Goal: Check status: Check status

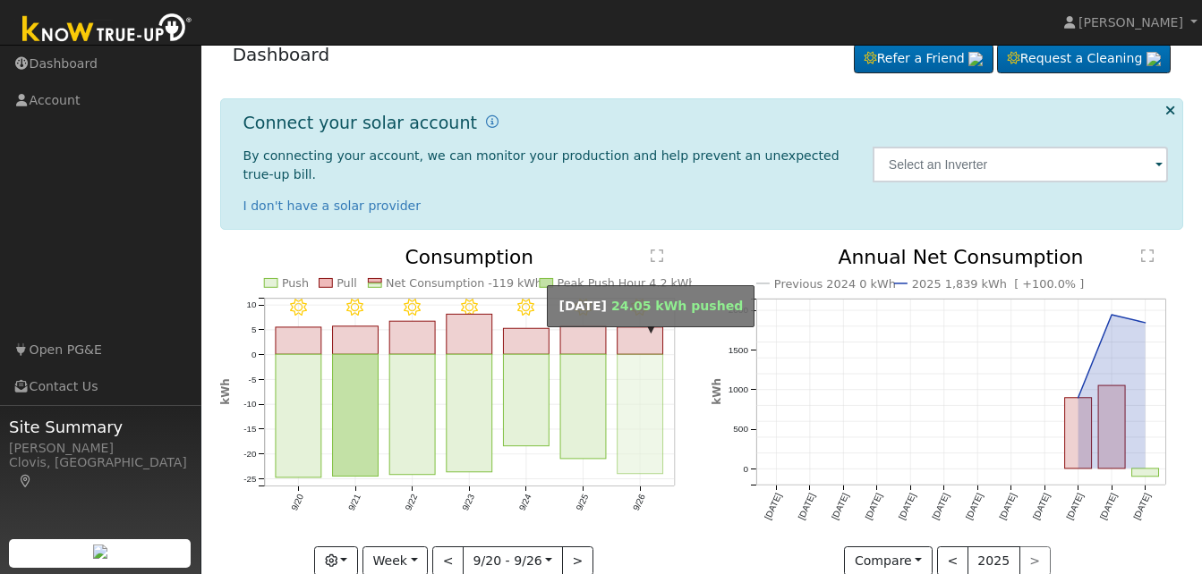
scroll to position [40, 0]
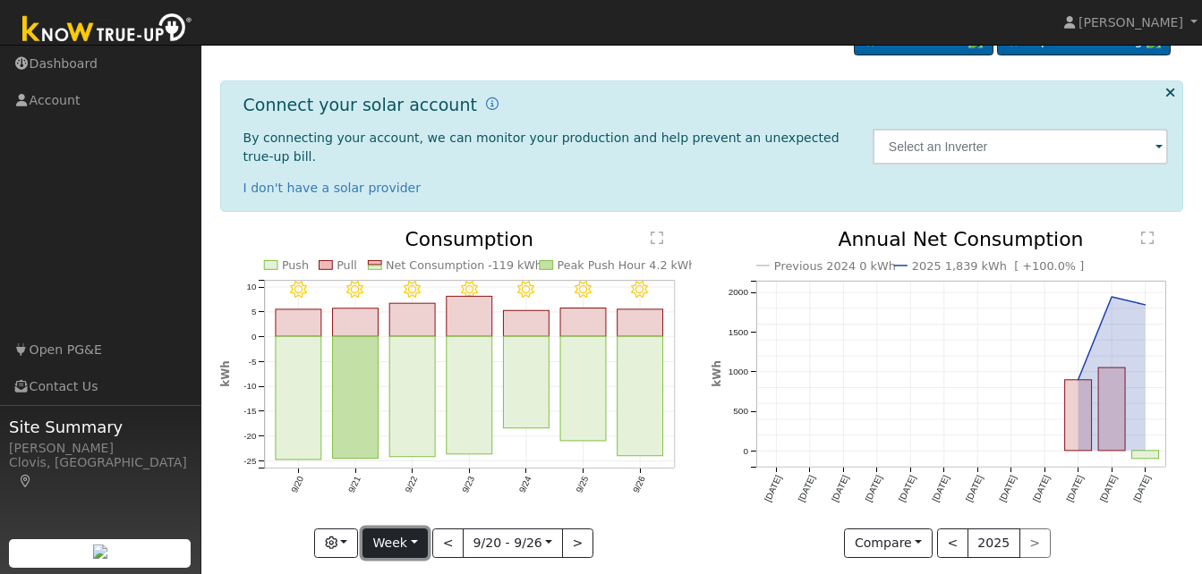
click at [415, 529] on button "Week" at bounding box center [394, 544] width 65 height 30
click at [413, 529] on button "Week" at bounding box center [394, 544] width 65 height 30
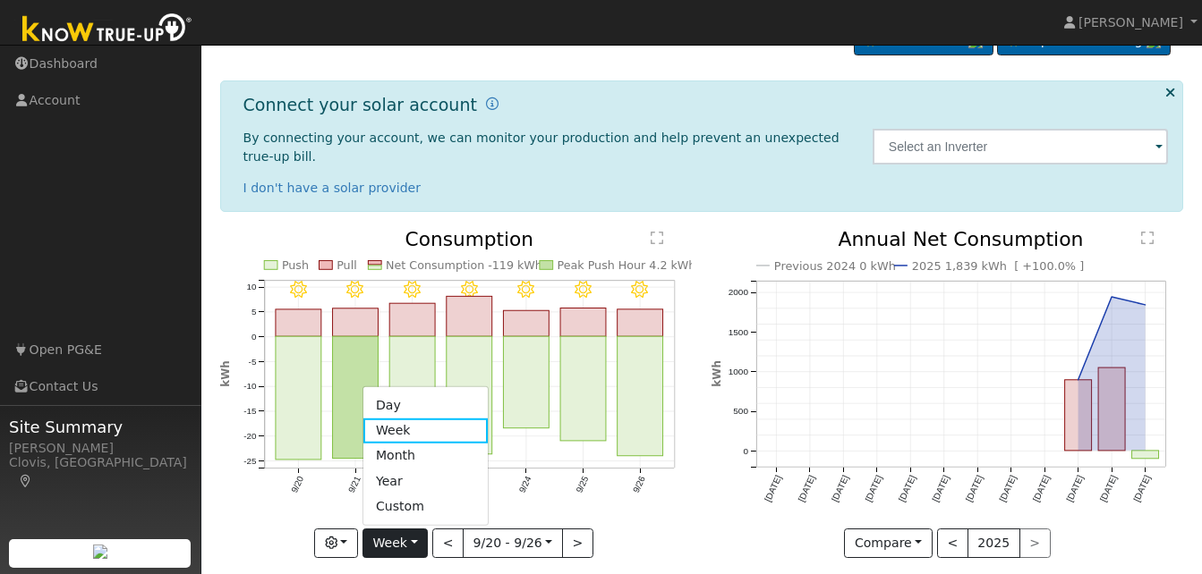
click at [417, 393] on link "Day" at bounding box center [425, 405] width 124 height 25
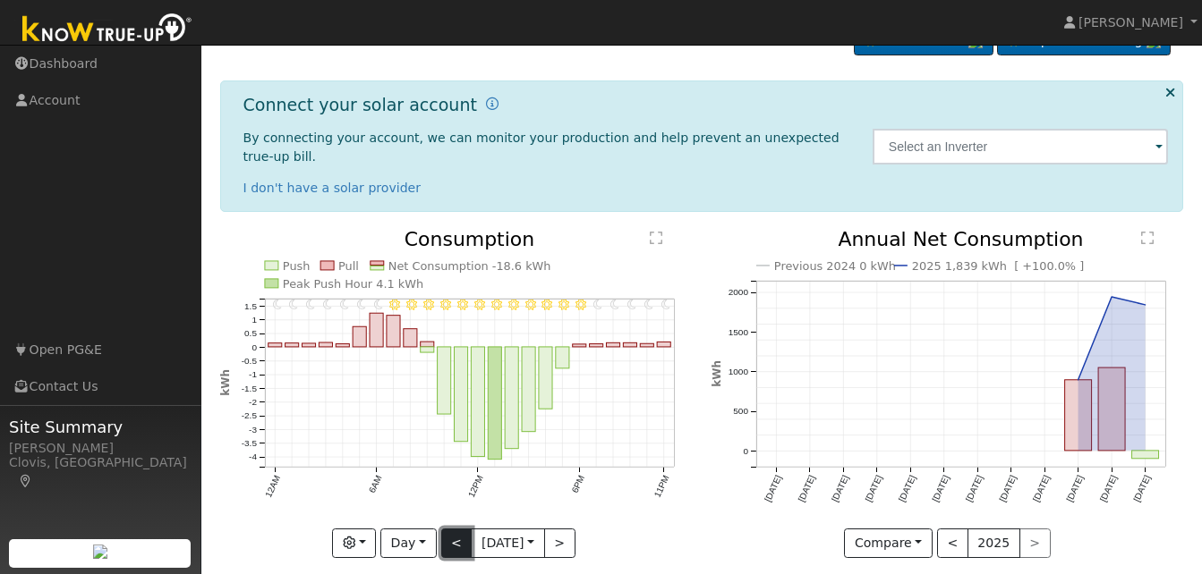
click at [455, 529] on button "<" at bounding box center [456, 544] width 31 height 30
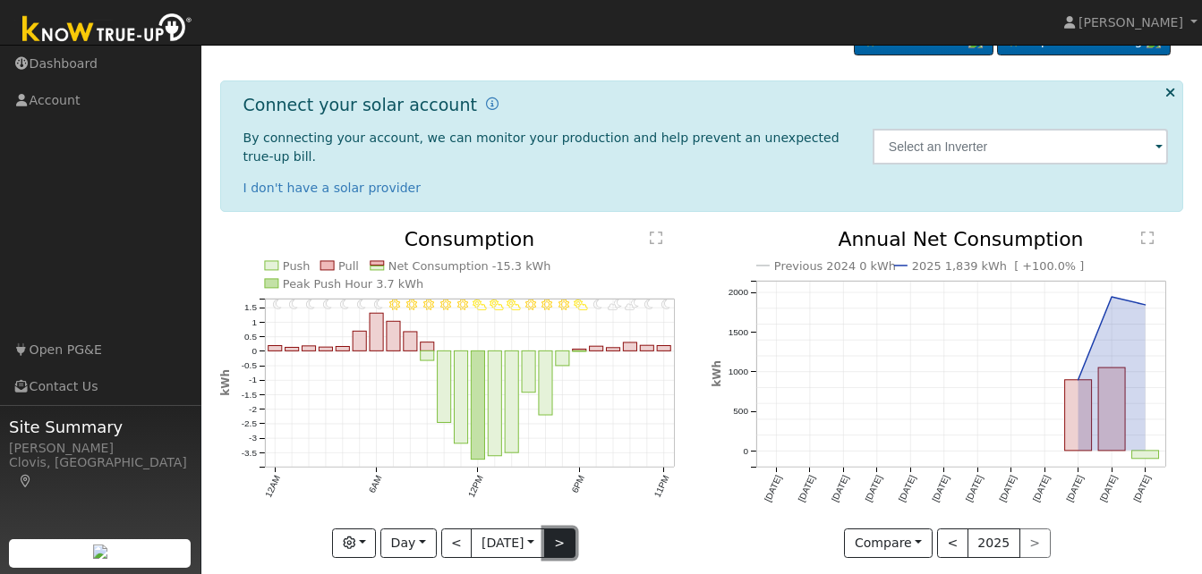
click at [565, 529] on button ">" at bounding box center [559, 544] width 31 height 30
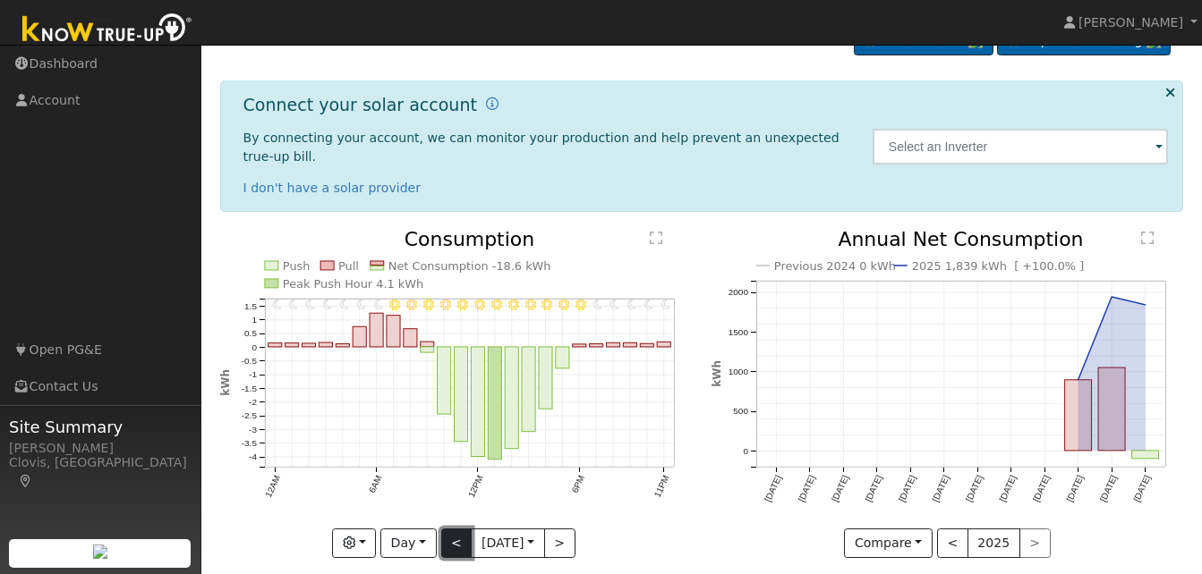
click at [449, 529] on button "<" at bounding box center [456, 544] width 31 height 30
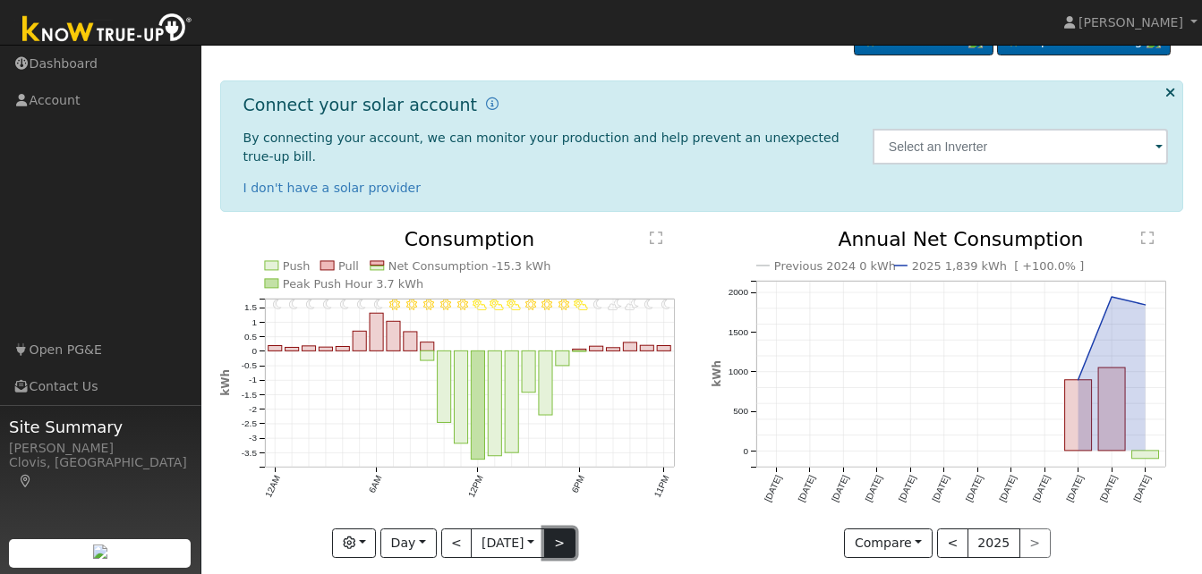
click at [565, 529] on button ">" at bounding box center [559, 544] width 31 height 30
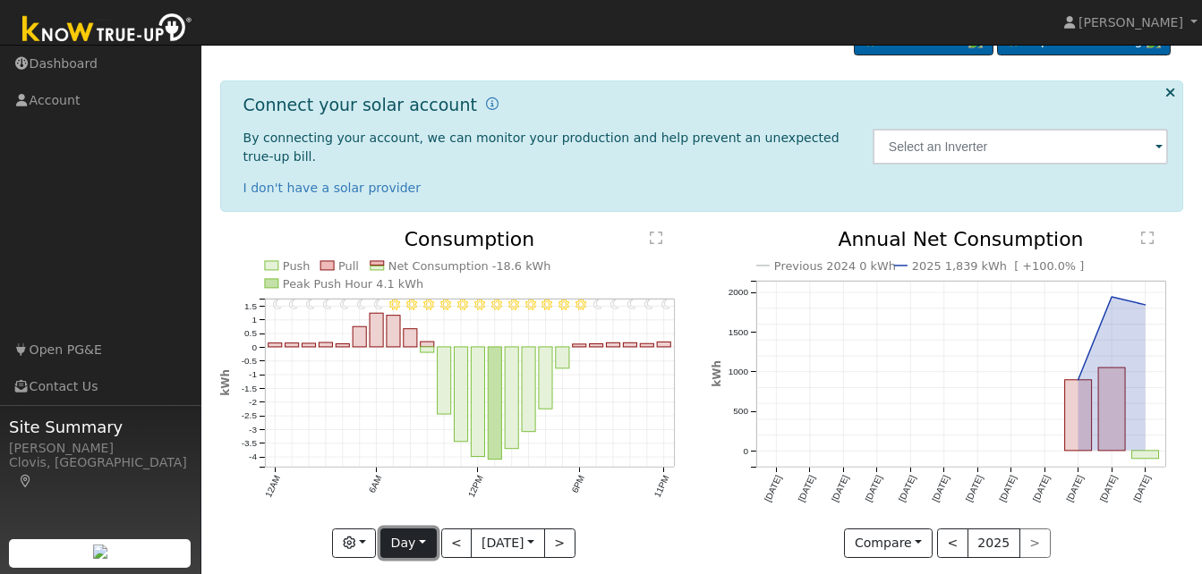
click at [421, 529] on button "Day" at bounding box center [407, 544] width 55 height 30
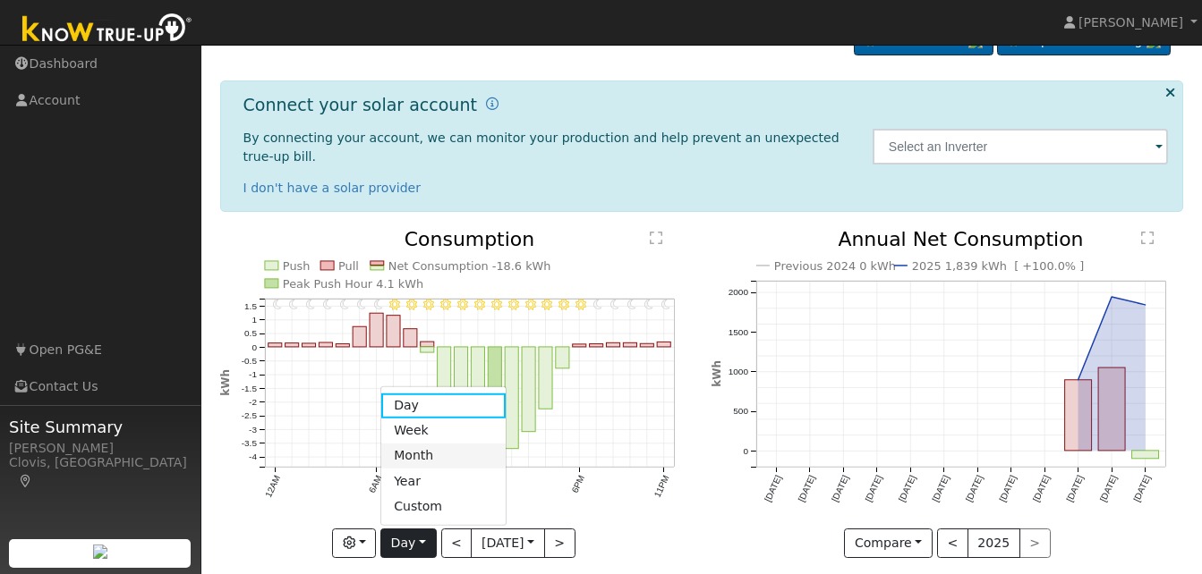
click at [442, 444] on link "Month" at bounding box center [443, 456] width 124 height 25
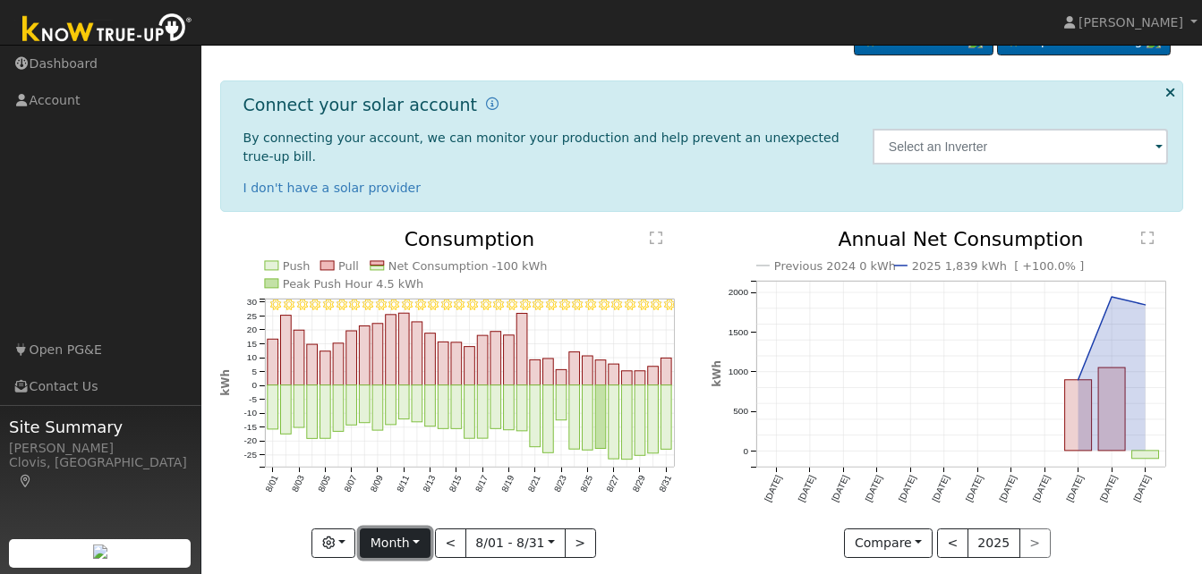
click at [419, 529] on button "Month" at bounding box center [395, 544] width 71 height 30
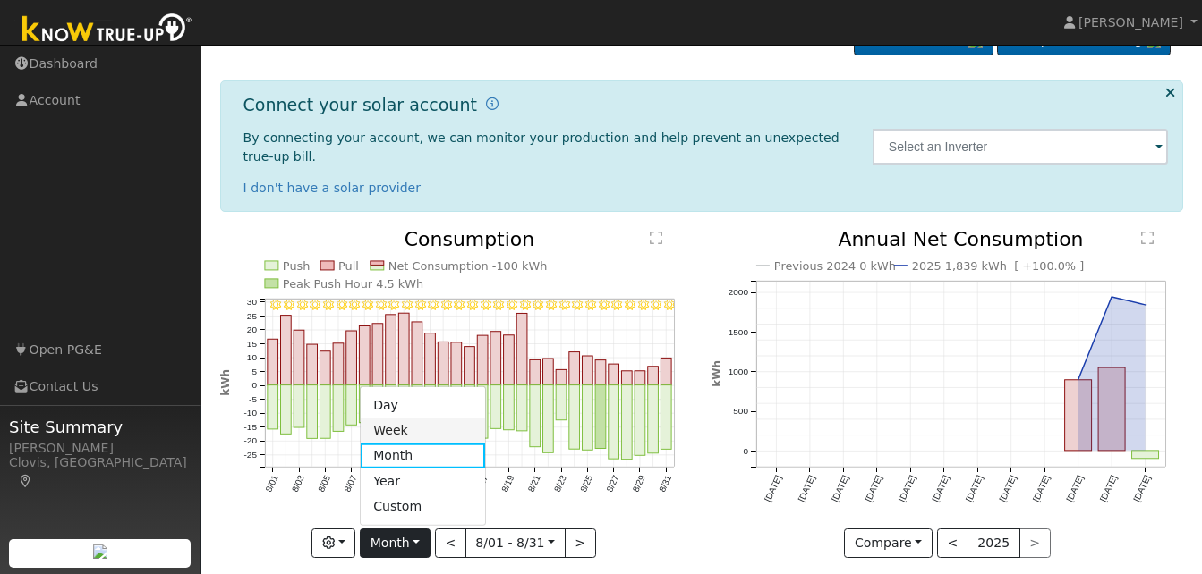
click at [419, 419] on link "Week" at bounding box center [423, 431] width 124 height 25
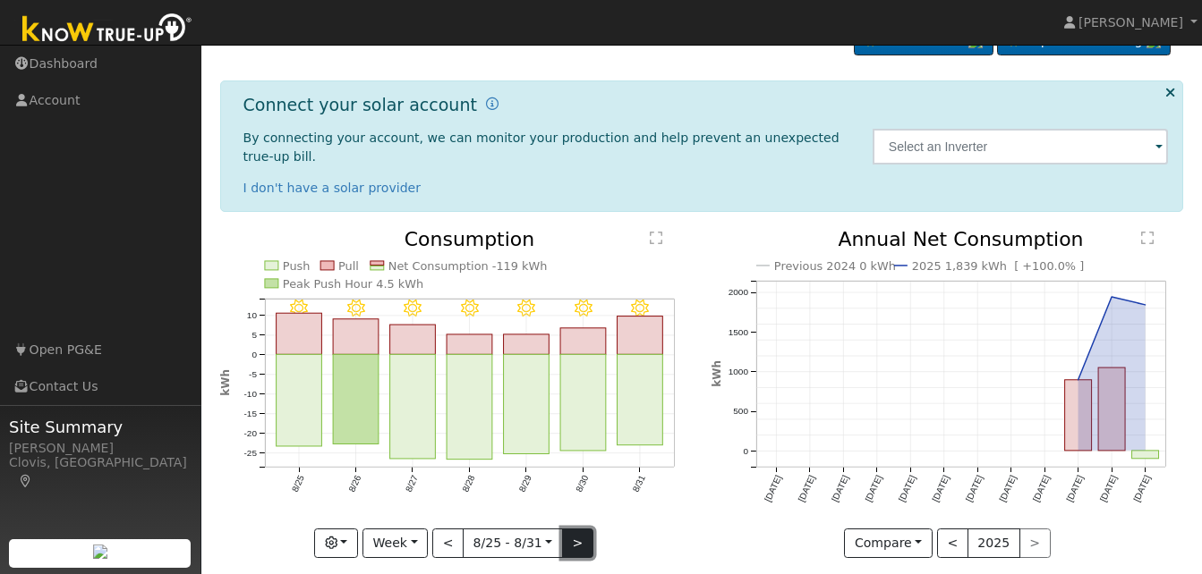
click at [570, 529] on button ">" at bounding box center [577, 544] width 31 height 30
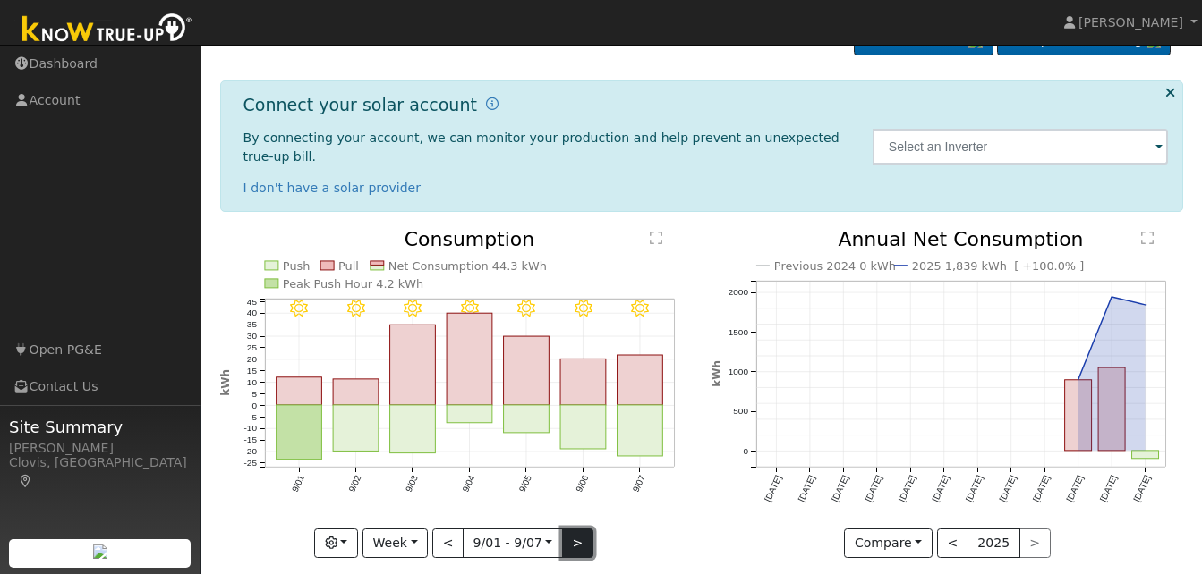
click at [570, 529] on button ">" at bounding box center [577, 544] width 31 height 30
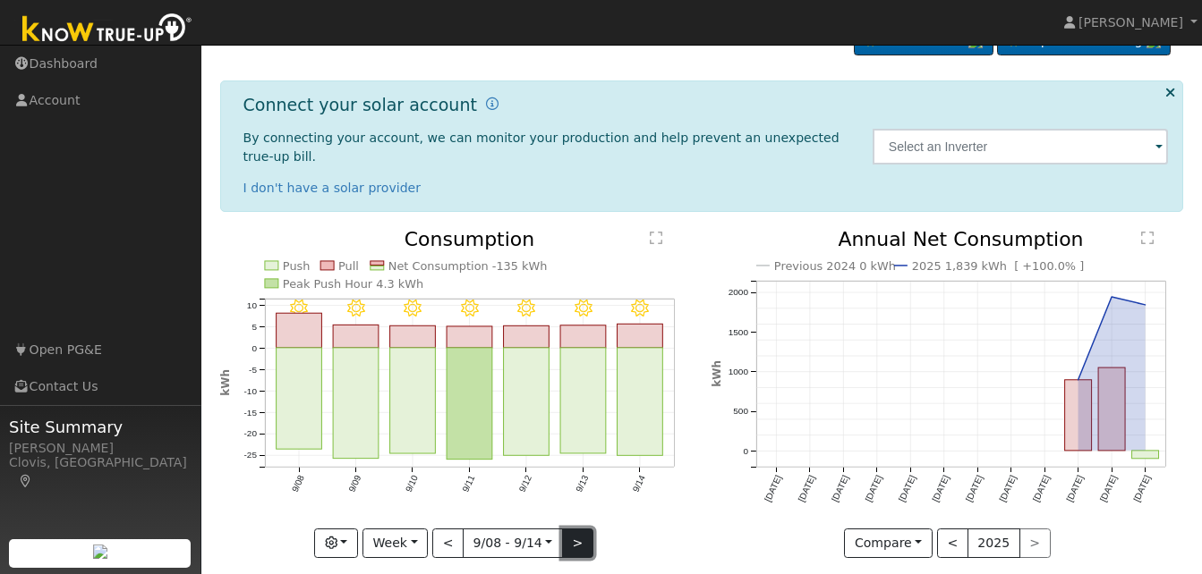
click at [570, 529] on button ">" at bounding box center [577, 544] width 31 height 30
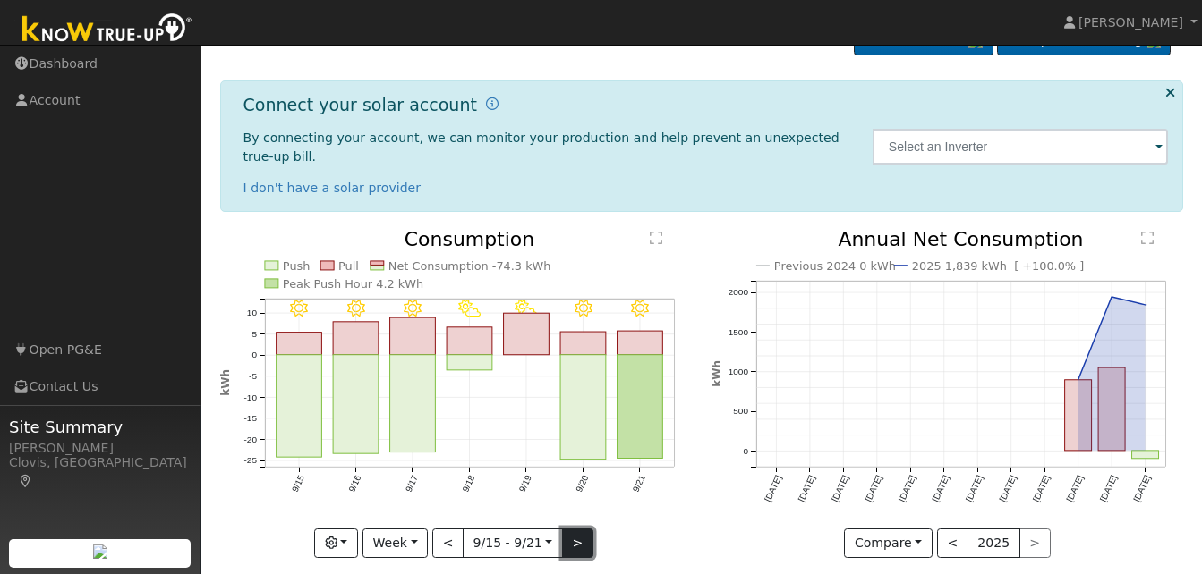
click at [570, 529] on button ">" at bounding box center [577, 544] width 31 height 30
type input "[DATE]"
